Goal: Information Seeking & Learning: Learn about a topic

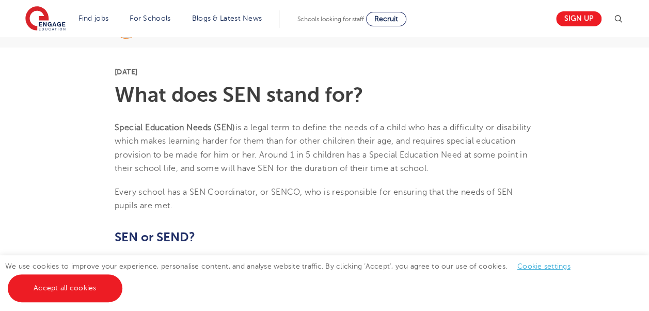
scroll to position [248, 0]
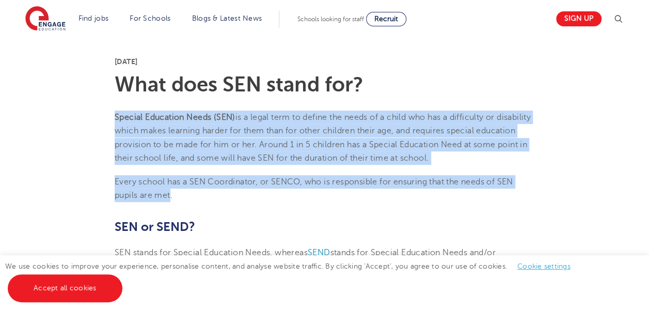
drag, startPoint x: 169, startPoint y: 196, endPoint x: 108, endPoint y: 115, distance: 101.4
copy section "Special Education Needs (SEN) is a legal term to define the needs of a child wh…"
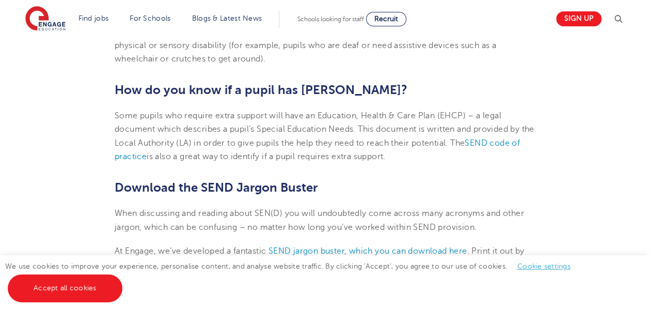
scroll to position [509, 0]
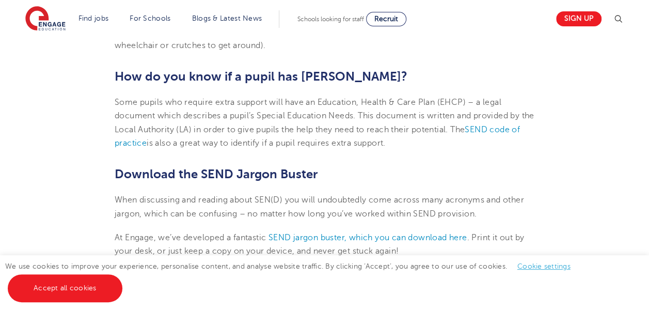
drag, startPoint x: 402, startPoint y: 141, endPoint x: 109, endPoint y: 102, distance: 295.2
click at [109, 102] on section "[DATE] What does SEN stand for? Special Education Needs (SEN) is a legal term t…" at bounding box center [324, 223] width 626 height 895
drag, startPoint x: 109, startPoint y: 102, endPoint x: 133, endPoint y: 115, distance: 26.8
copy span "Some pupils who require extra support will have an Education, Health & Care Pla…"
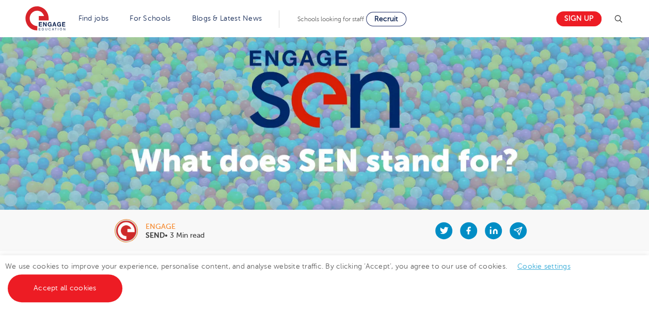
scroll to position [0, 0]
